Goal: Information Seeking & Learning: Learn about a topic

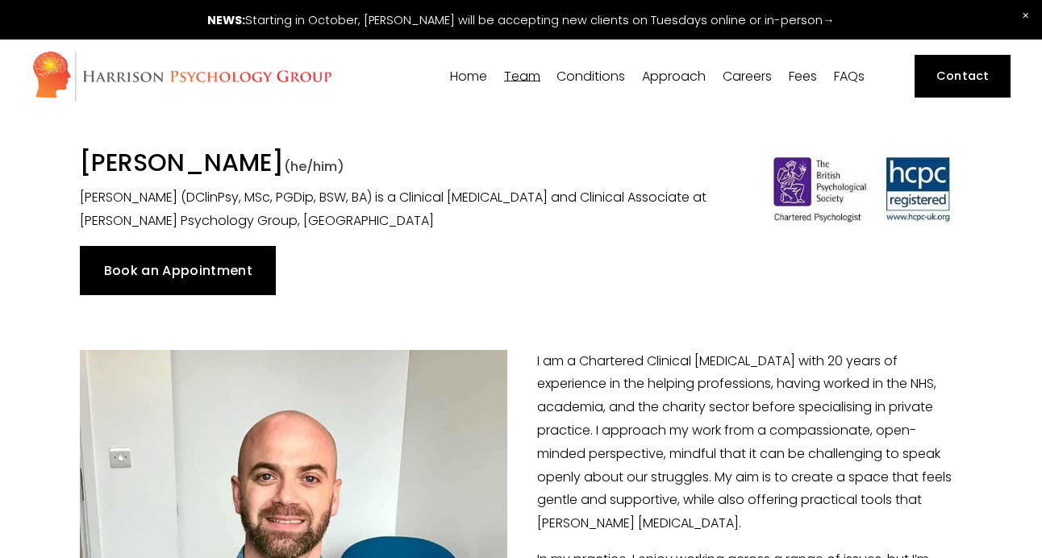
click at [0, 0] on span "[PERSON_NAME]" at bounding box center [0, 0] width 0 height 0
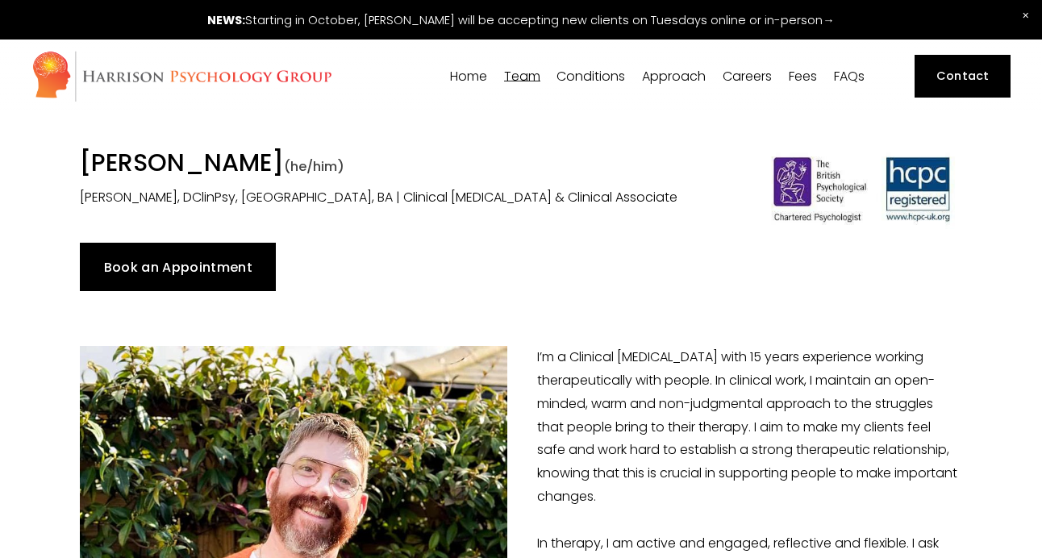
click at [0, 0] on span "[PERSON_NAME]" at bounding box center [0, 0] width 0 height 0
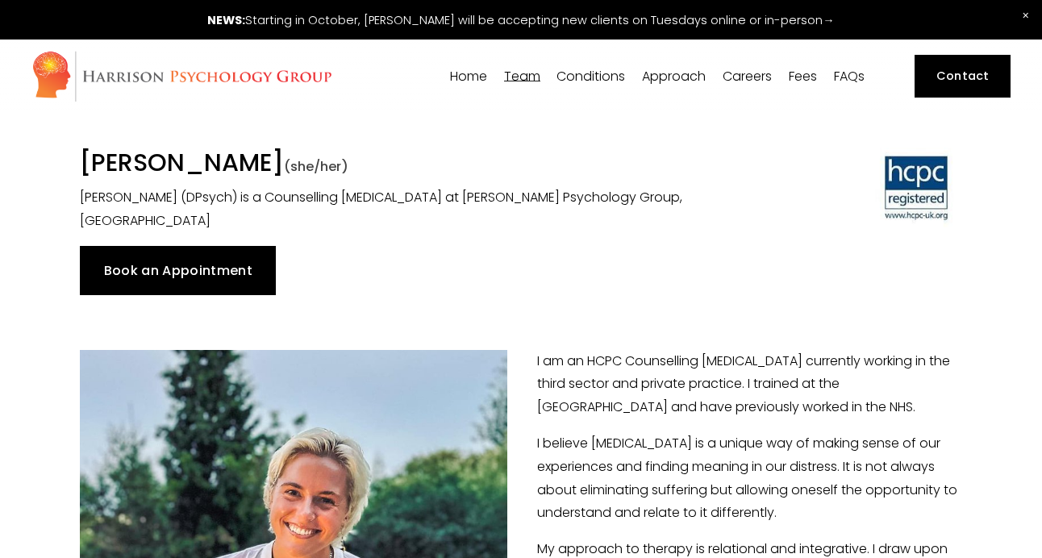
click at [740, 405] on p "I am an HCPC Counselling Psychologist currently working in the third sector and…" at bounding box center [521, 384] width 882 height 69
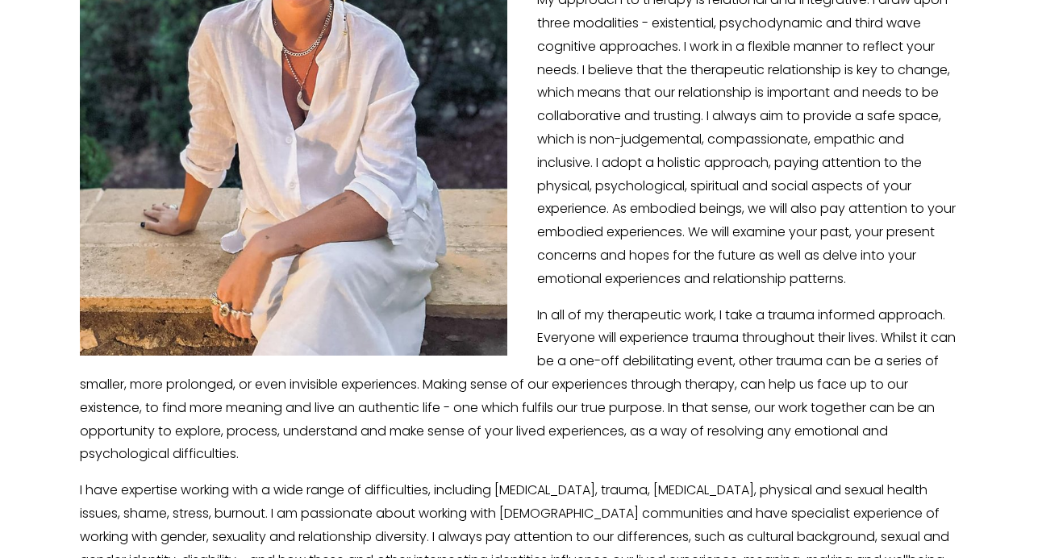
scroll to position [303, 0]
